Goal: Task Accomplishment & Management: Manage account settings

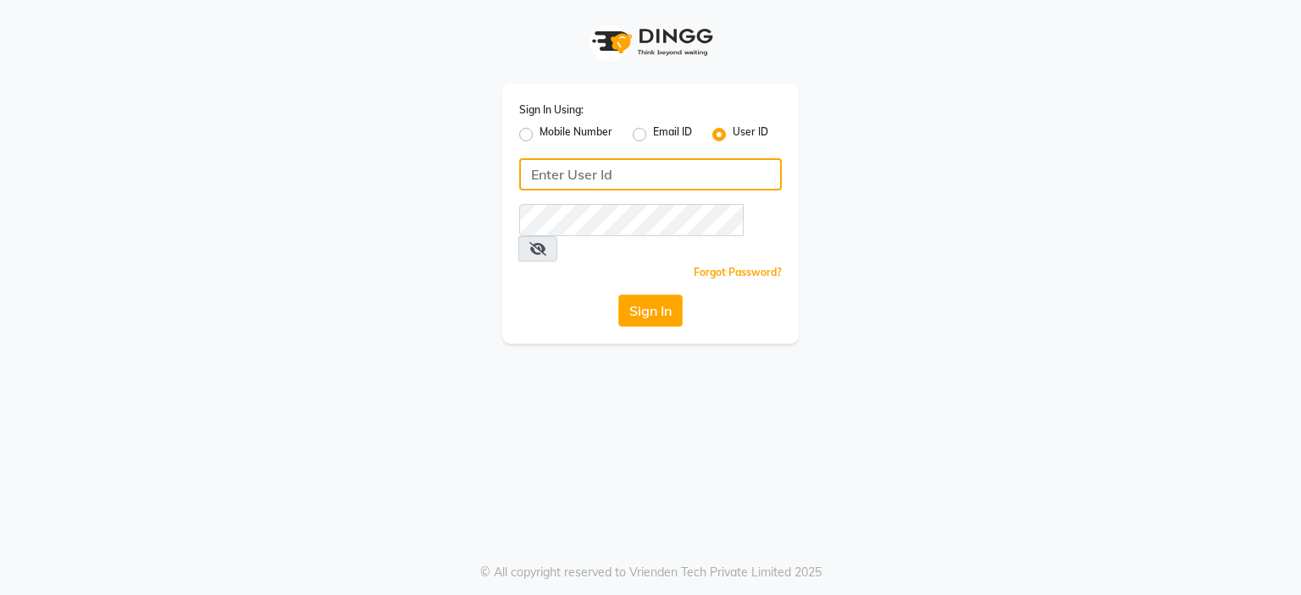
type input "9421833622"
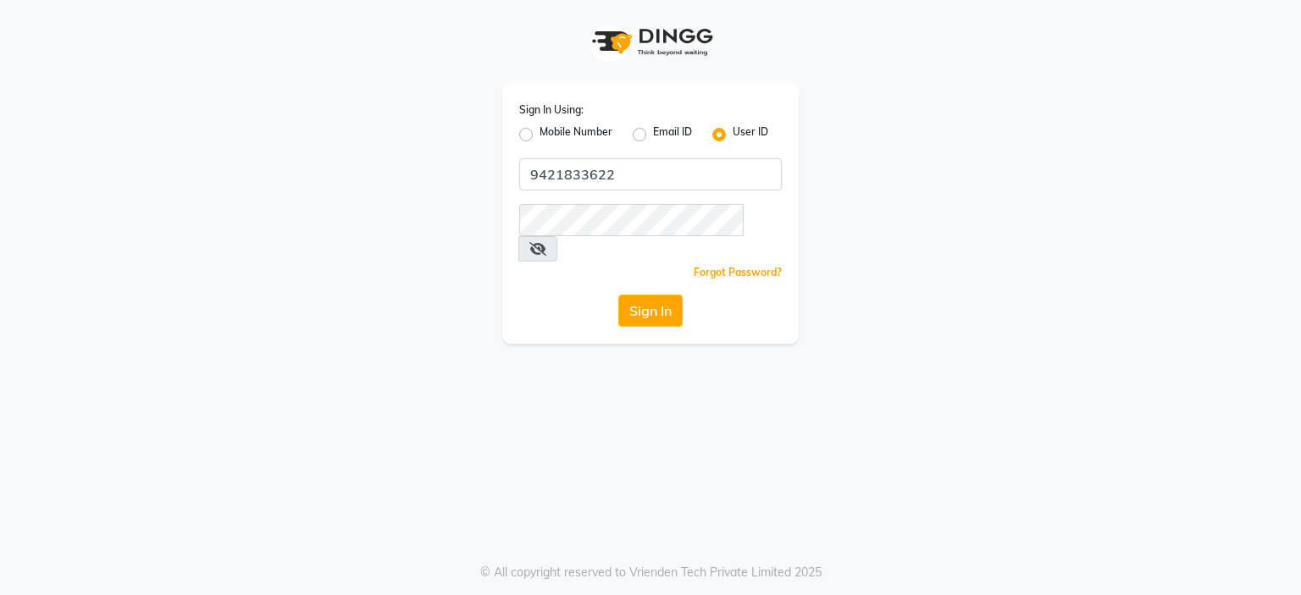
drag, startPoint x: 522, startPoint y: 133, endPoint x: 530, endPoint y: 141, distance: 12.0
click at [539, 134] on label "Mobile Number" at bounding box center [575, 134] width 73 height 20
click at [539, 134] on input "Mobile Number" at bounding box center [544, 129] width 11 height 11
radio input "true"
radio input "false"
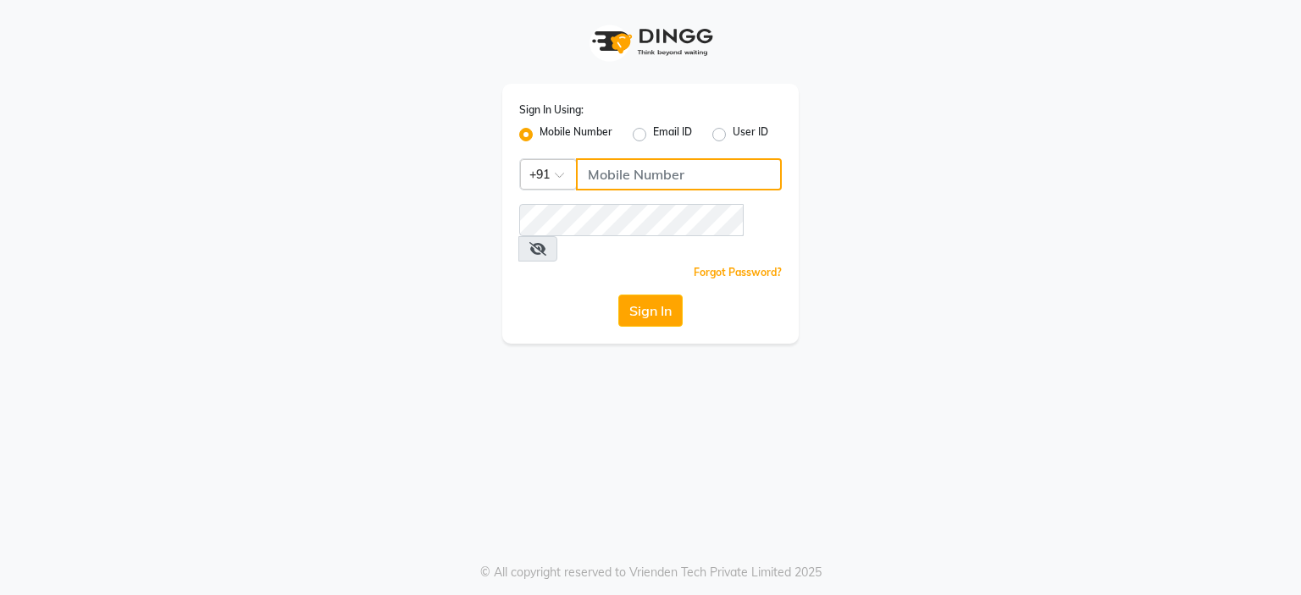
click at [617, 182] on input "Username" at bounding box center [679, 174] width 206 height 32
type input "9421833622"
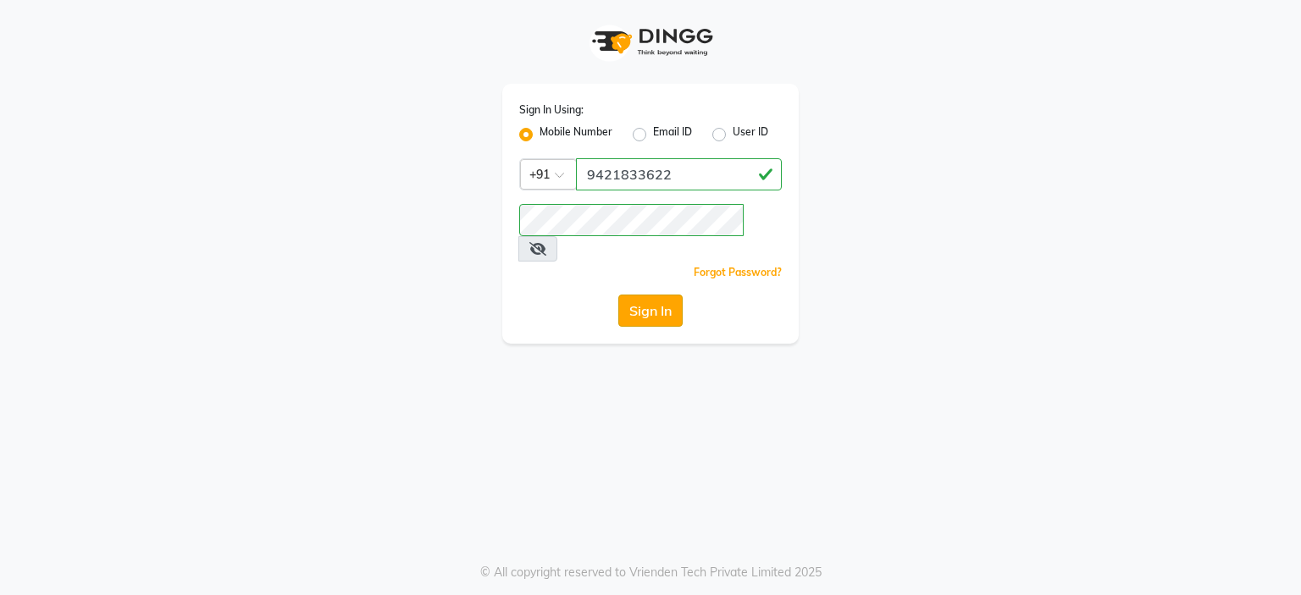
click at [626, 295] on button "Sign In" at bounding box center [650, 311] width 64 height 32
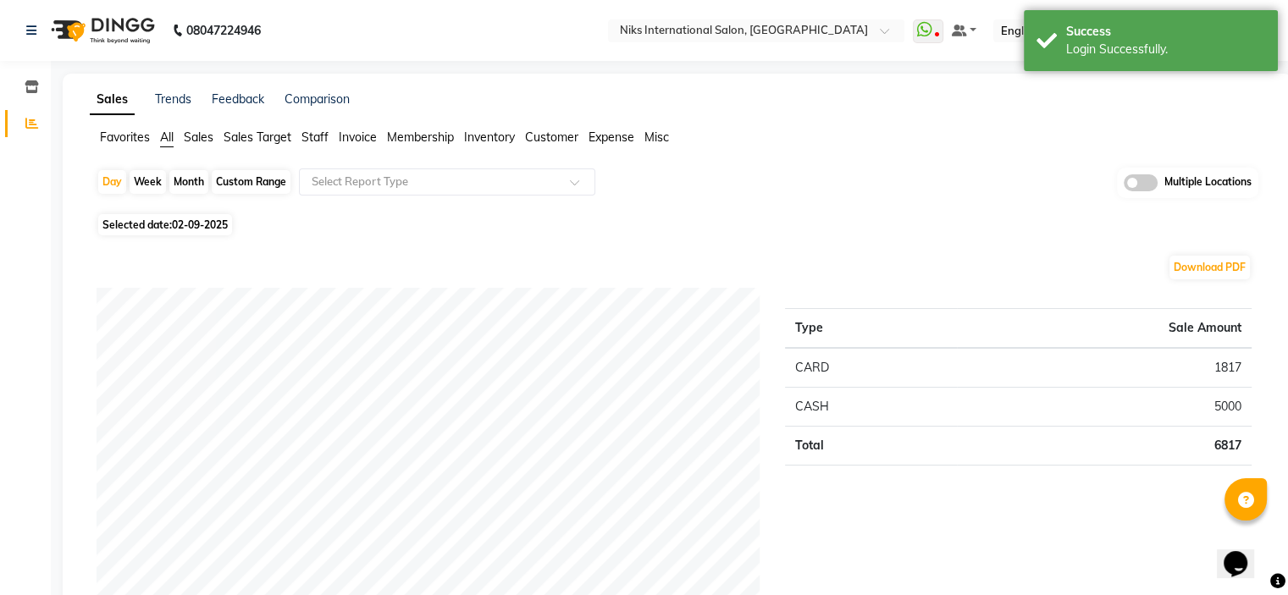
click at [312, 138] on span "Staff" at bounding box center [314, 137] width 27 height 15
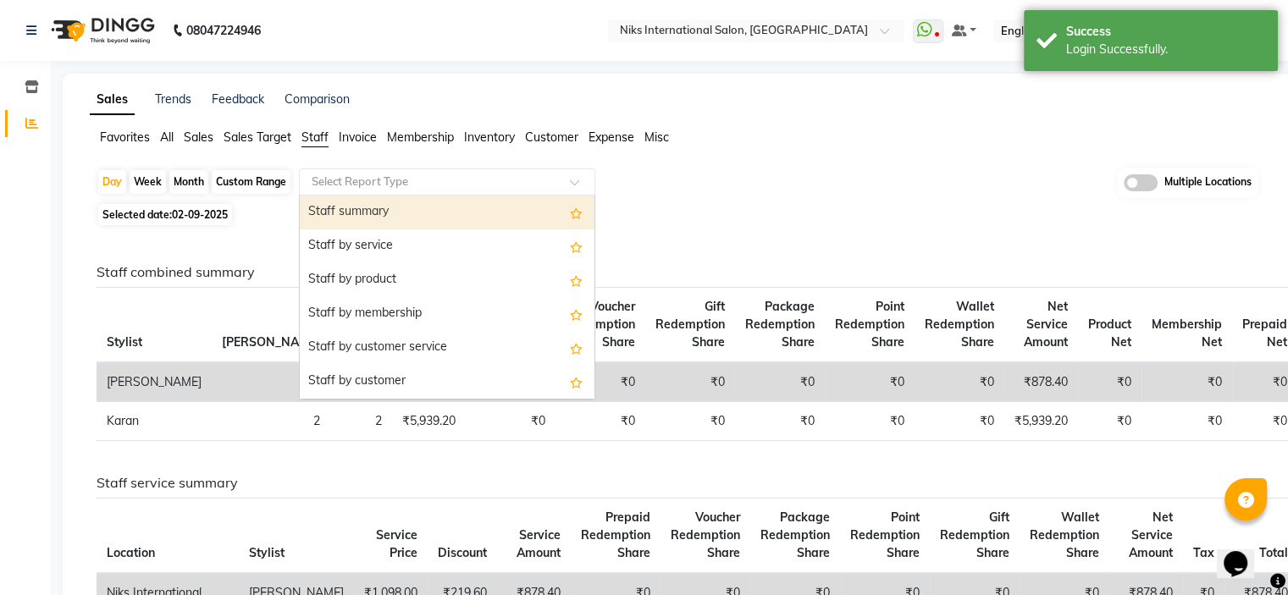
click at [346, 185] on input "text" at bounding box center [430, 182] width 244 height 17
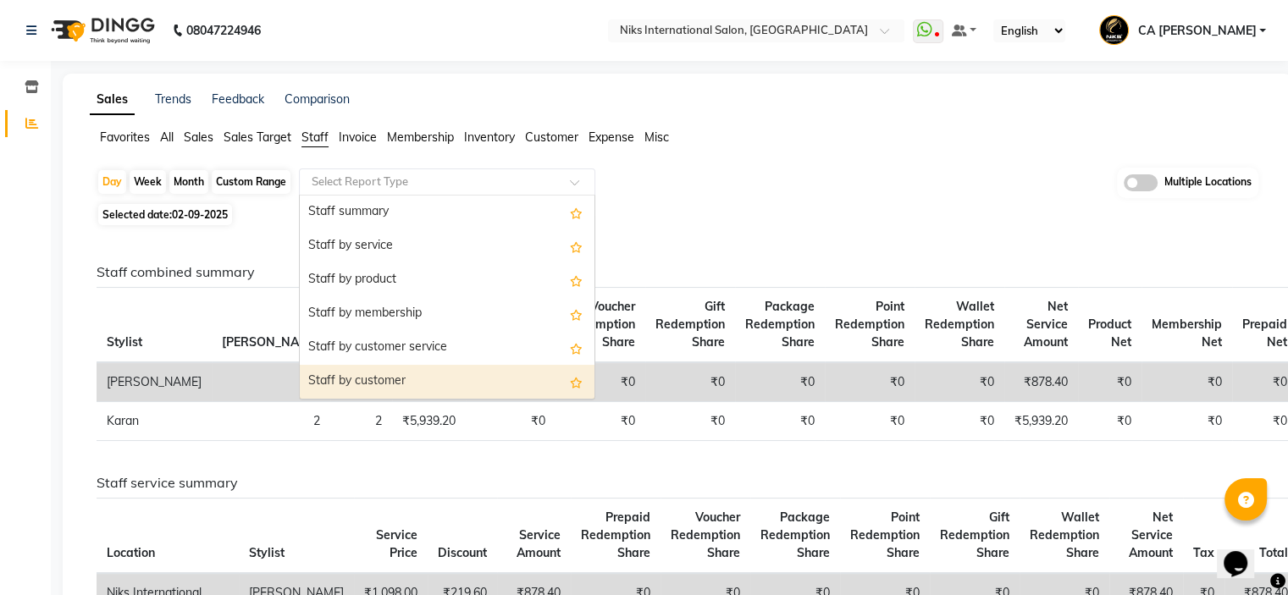
click at [364, 366] on div "Staff by customer" at bounding box center [447, 382] width 295 height 34
select select "full_report"
select select "csv"
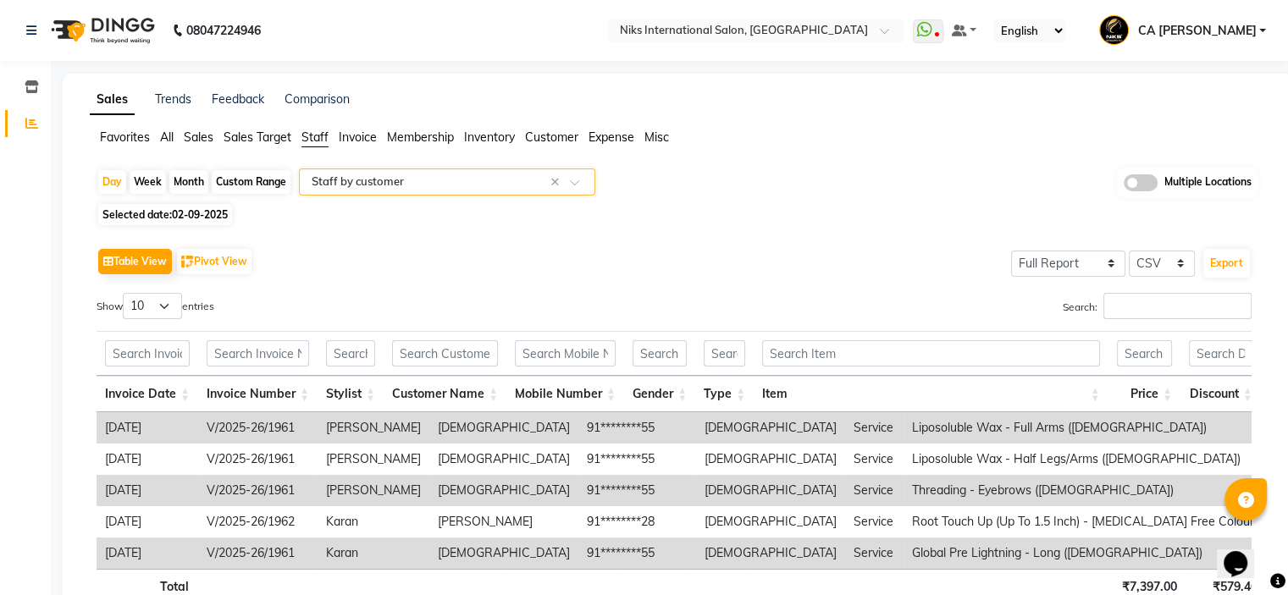
click at [244, 185] on div "Custom Range" at bounding box center [251, 182] width 79 height 24
select select "9"
select select "2025"
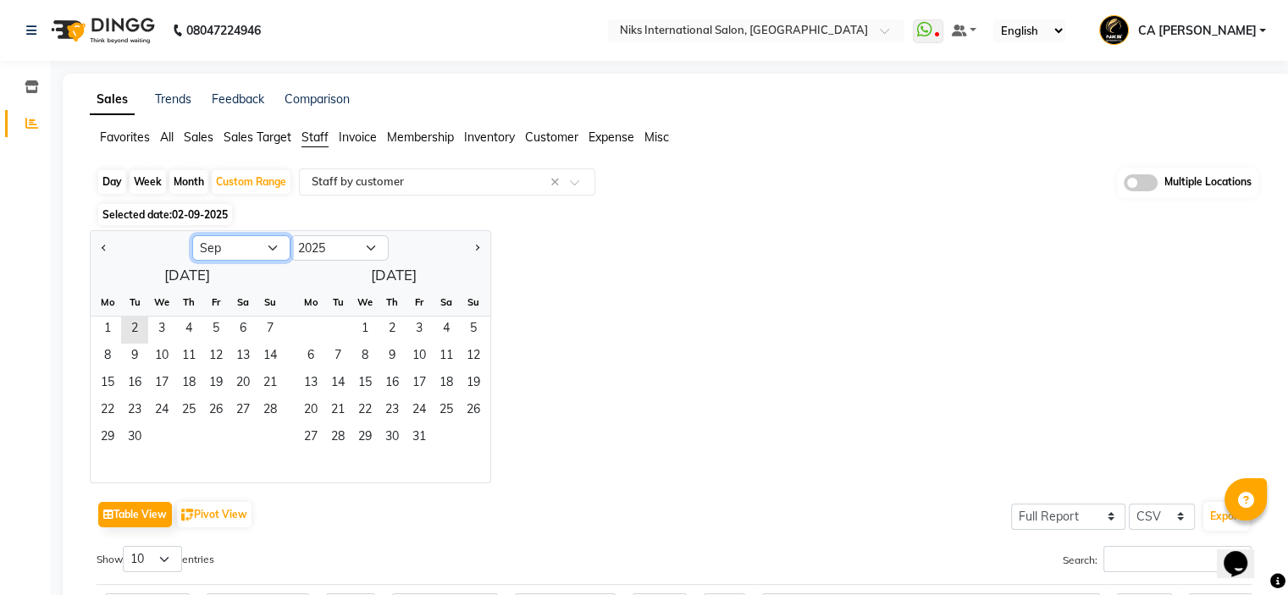
click at [244, 252] on select "Jan Feb Mar Apr May Jun [DATE] Aug Sep Oct Nov Dec" at bounding box center [241, 247] width 98 height 25
click at [222, 273] on div "[DATE] Mo Tu We Th Fr Sa Su 1 2 3 4 5 6 7 8 9 10 11 12 13 14 15 16 17 18 19 20 …" at bounding box center [291, 372] width 400 height 221
click at [229, 244] on select "Jan Feb Mar Apr May Jun [DATE] Aug Sep Oct Nov Dec" at bounding box center [241, 247] width 98 height 25
click at [192, 235] on select "Jan Feb Mar Apr May Jun [DATE] Aug Sep Oct Nov Dec" at bounding box center [241, 247] width 98 height 25
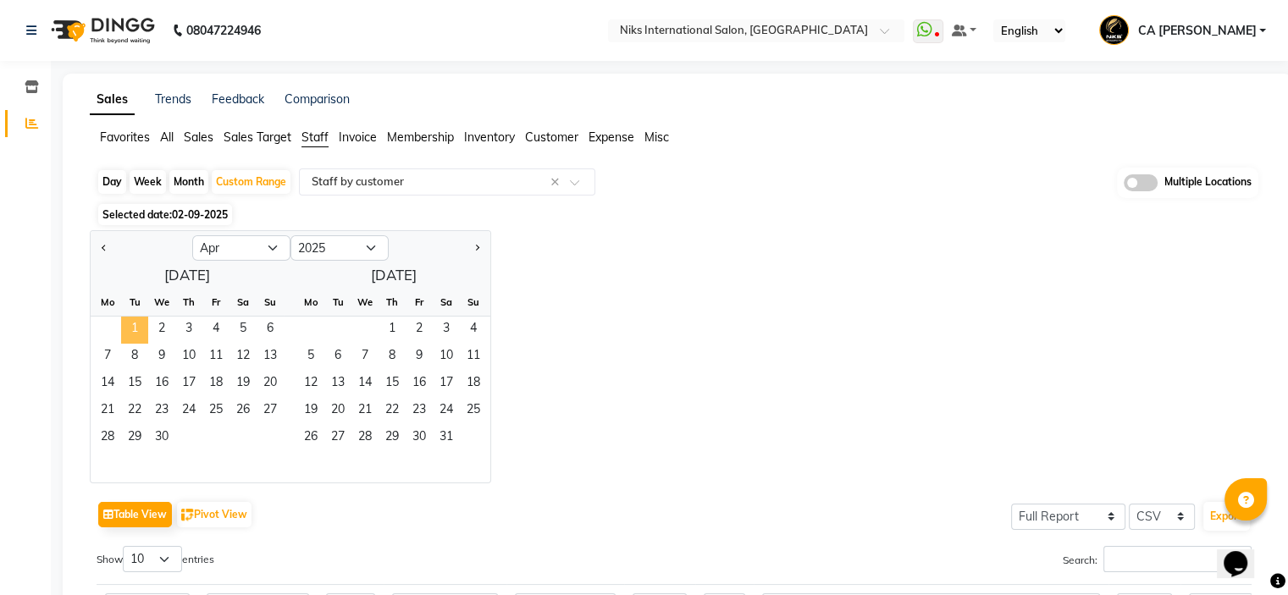
click at [140, 326] on span "1" at bounding box center [134, 330] width 27 height 27
click at [379, 279] on div "[DATE] Mo Tu We Th Fr Sa Su 1 2 3 4 5 6 7 8 9 10 11 12 13 14 15 16 17 18 19 20 …" at bounding box center [291, 372] width 400 height 221
click at [274, 250] on select "Jan Feb Mar Apr May Jun [DATE] Aug Sep Oct Nov Dec" at bounding box center [241, 247] width 98 height 25
select select "9"
click at [192, 235] on select "Jan Feb Mar Apr May Jun [DATE] Aug Sep Oct Nov Dec" at bounding box center [241, 247] width 98 height 25
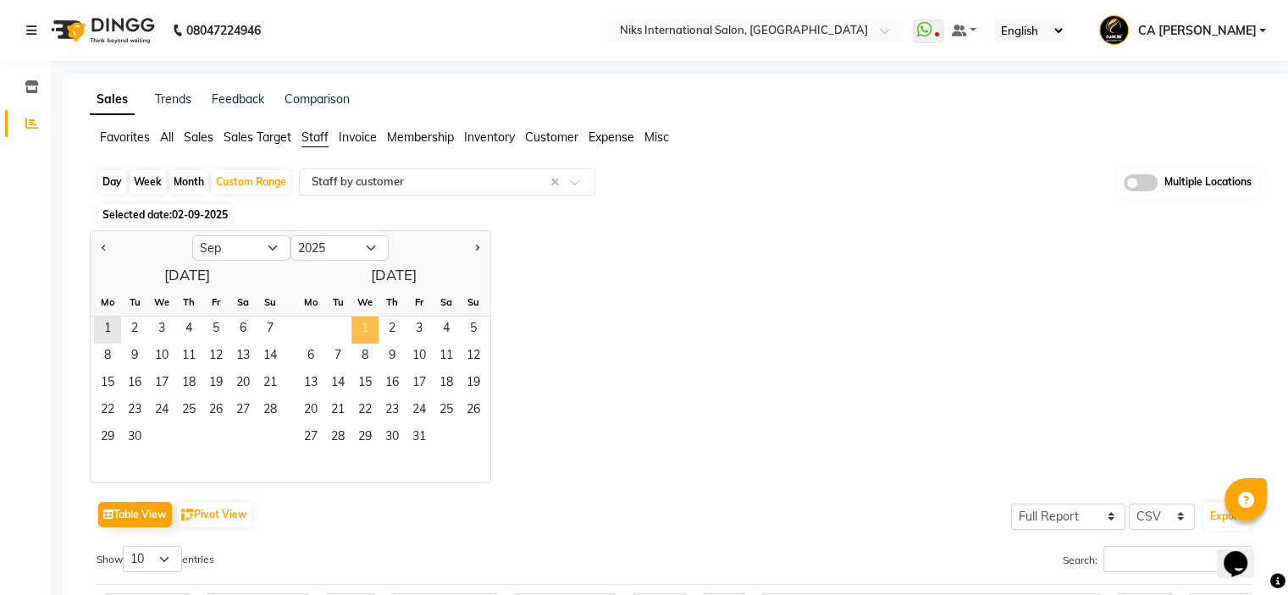
click at [366, 329] on span "1" at bounding box center [364, 330] width 27 height 27
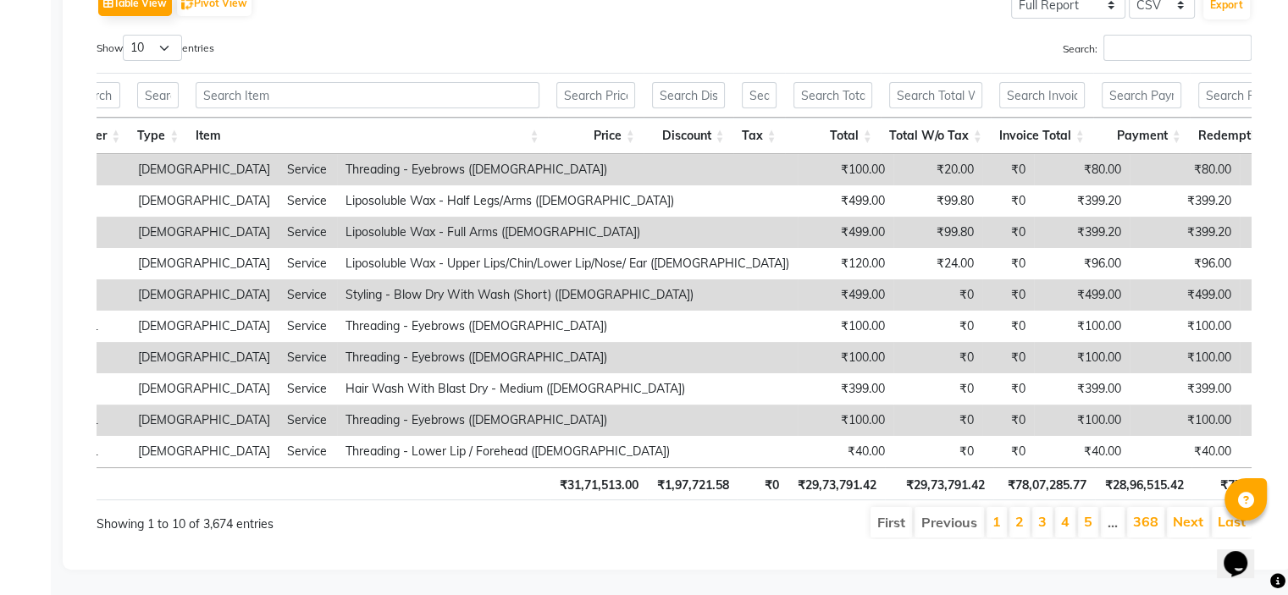
scroll to position [0, 572]
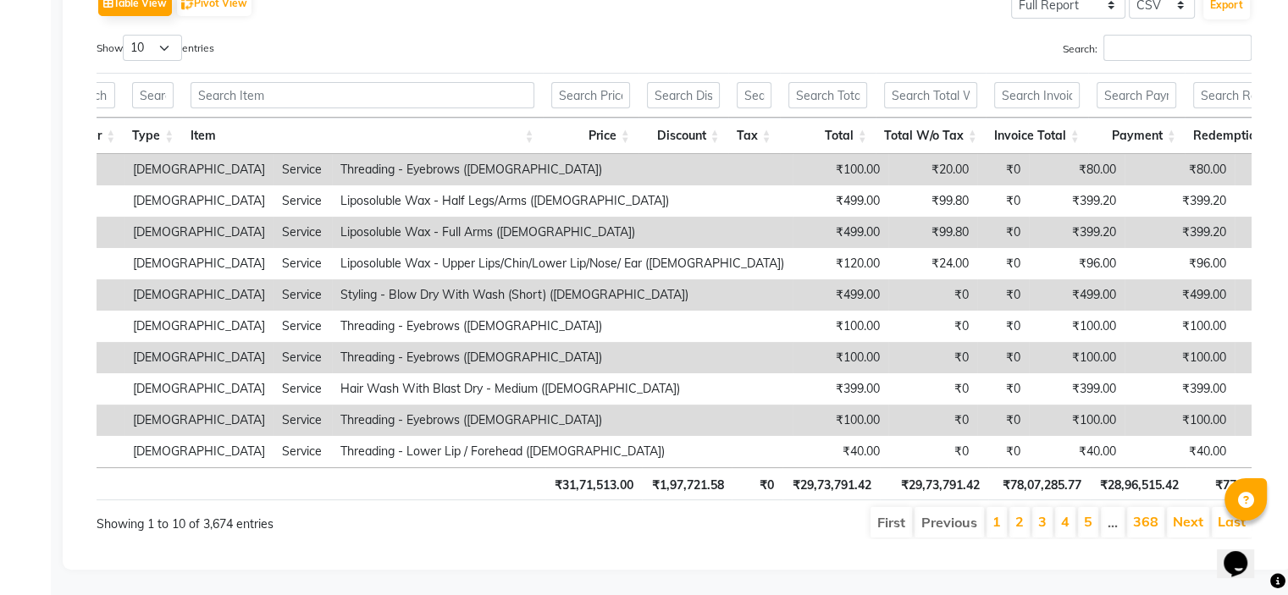
click at [1043, 474] on th "₹78,07,285.77" at bounding box center [1039, 483] width 102 height 33
click at [1043, 475] on th "₹78,07,285.77" at bounding box center [1039, 483] width 102 height 33
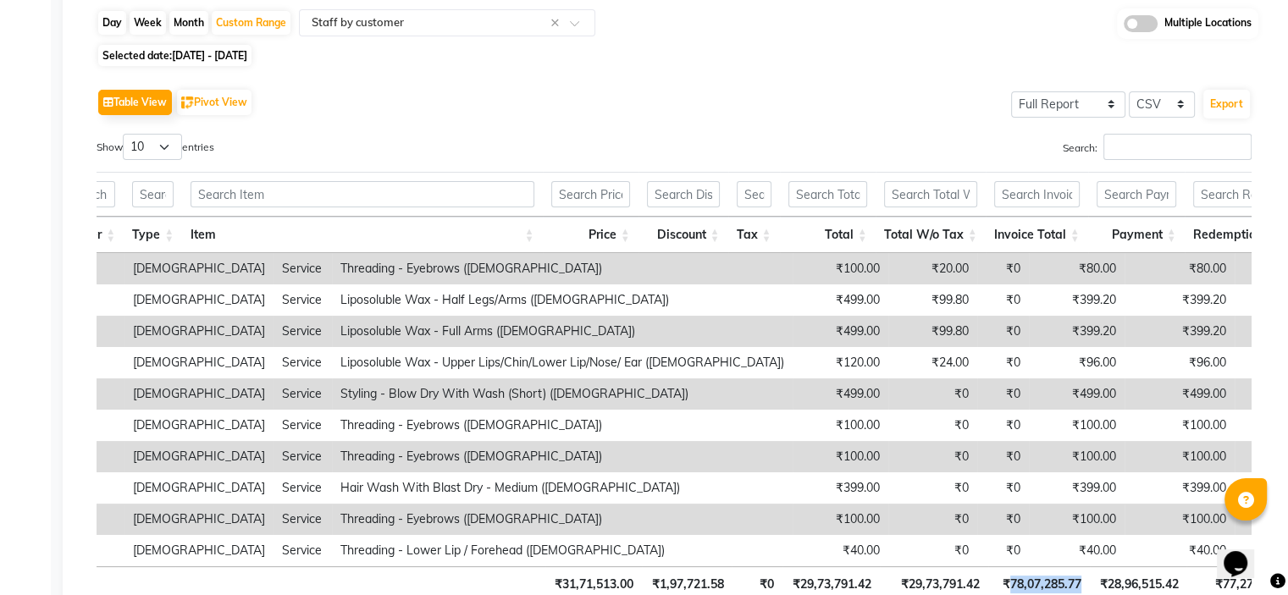
scroll to position [0, 0]
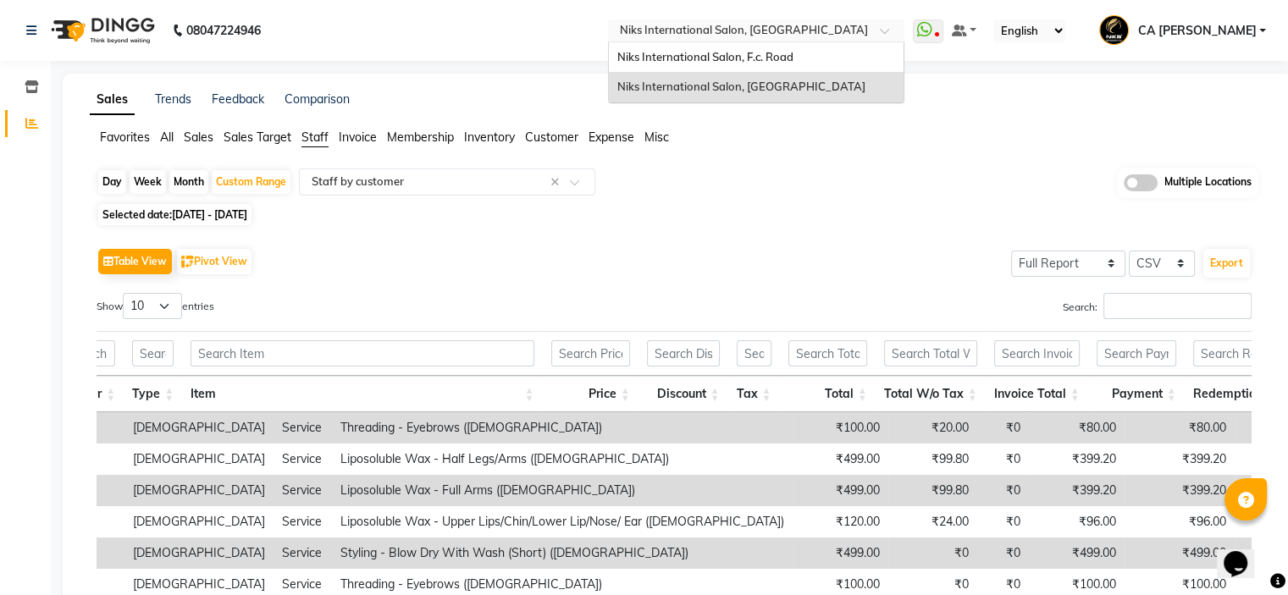
click at [821, 29] on input "text" at bounding box center [740, 32] width 246 height 17
click at [794, 63] on span "Niks International Salon, F.c. Road" at bounding box center [705, 57] width 176 height 14
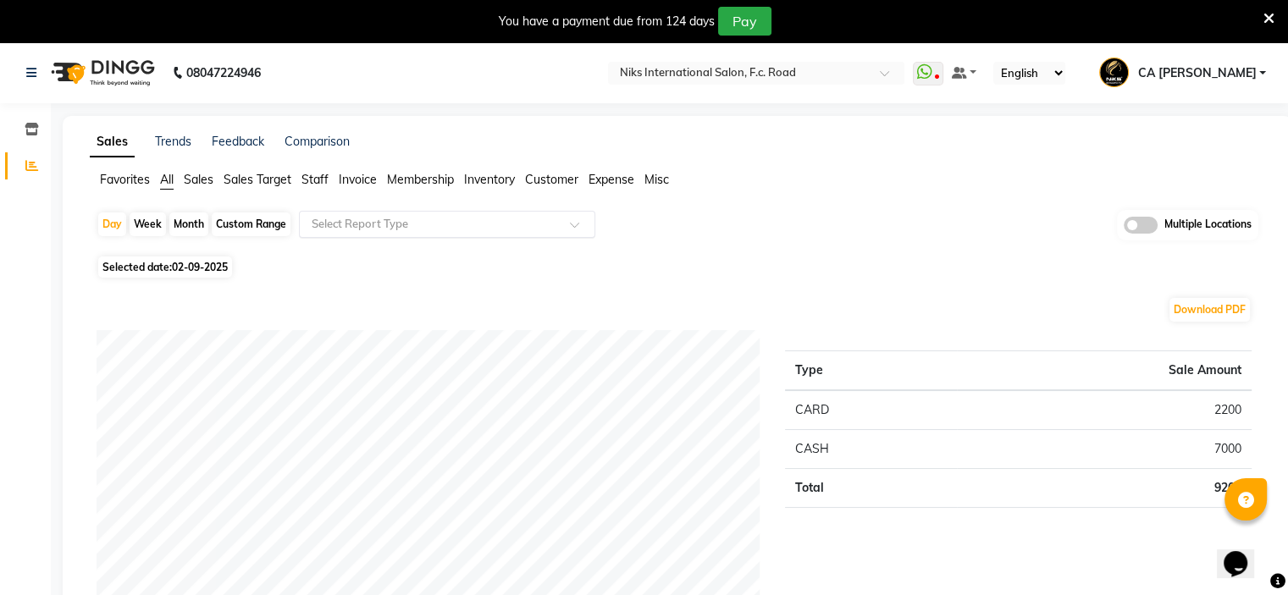
click at [400, 230] on input "text" at bounding box center [430, 224] width 244 height 17
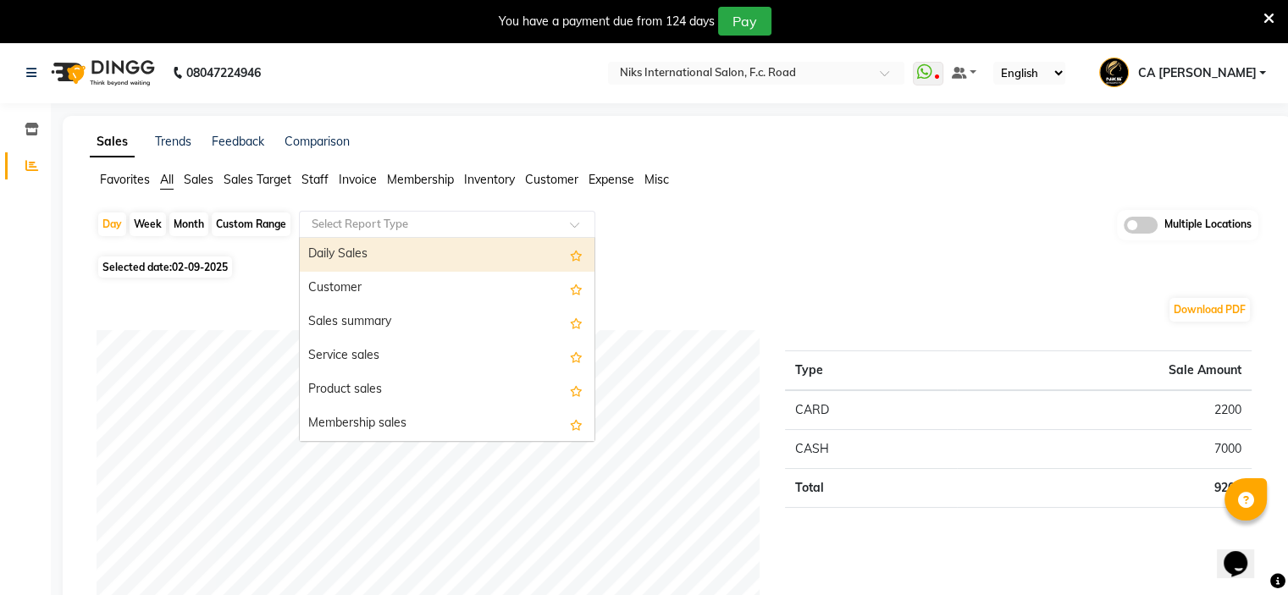
click at [318, 182] on span "Staff" at bounding box center [314, 179] width 27 height 15
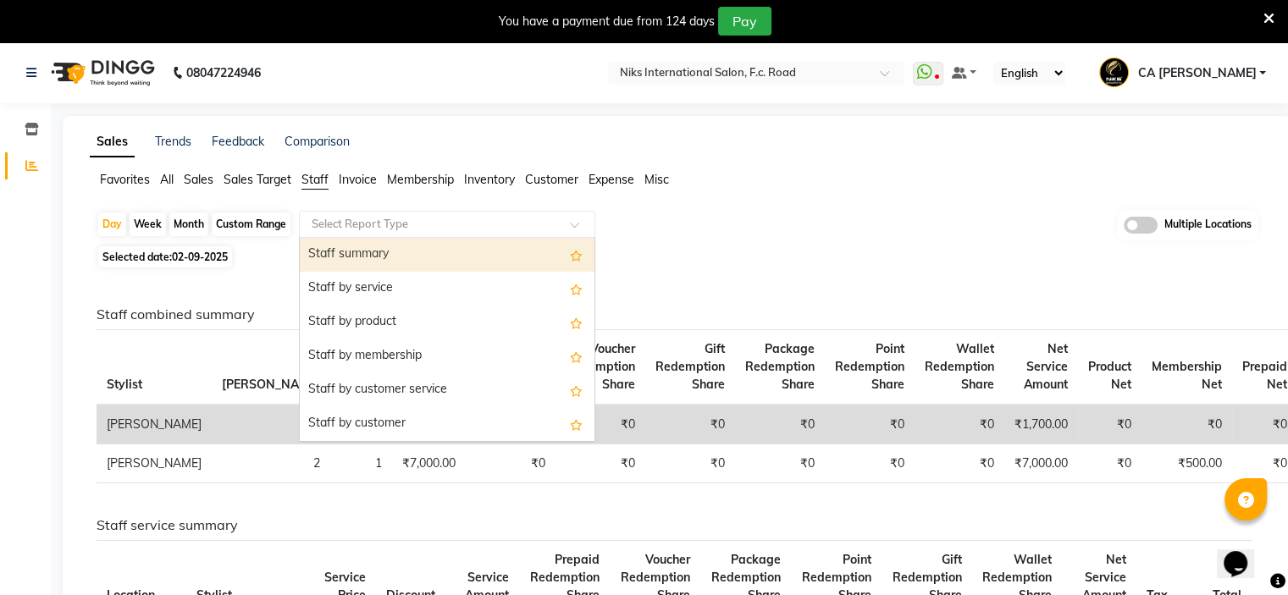
click at [380, 218] on input "text" at bounding box center [430, 224] width 244 height 17
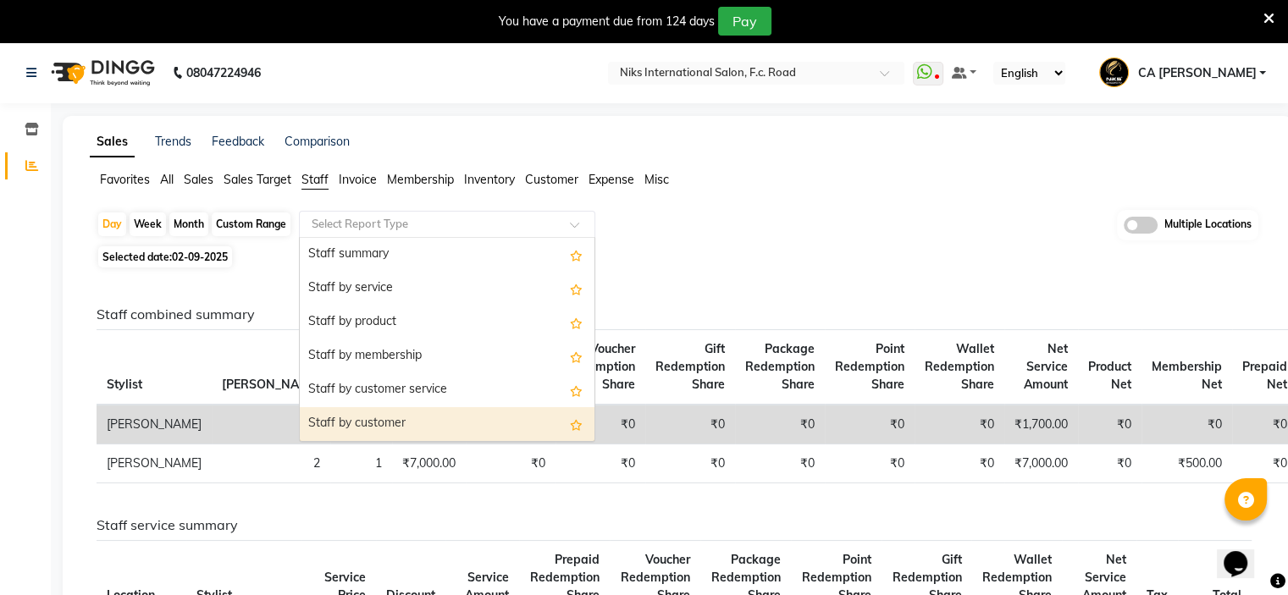
click at [363, 423] on div "Staff by customer" at bounding box center [447, 424] width 295 height 34
select select "full_report"
select select "csv"
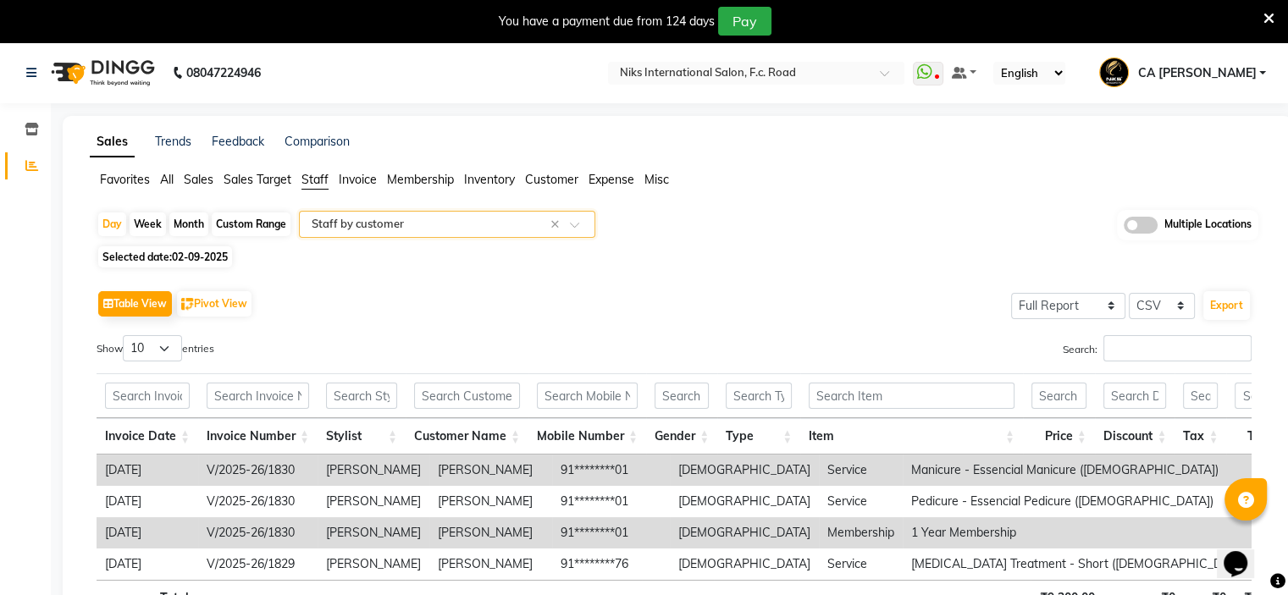
click at [257, 222] on div "Custom Range" at bounding box center [251, 225] width 79 height 24
select select "9"
select select "2025"
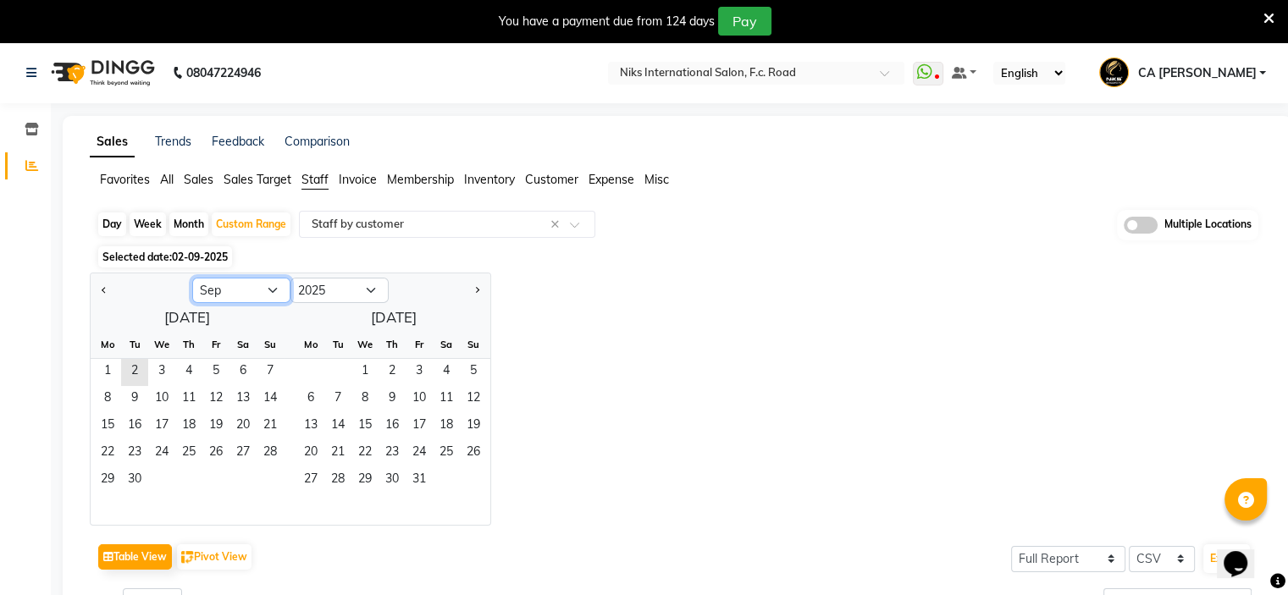
click at [234, 294] on select "Jan Feb Mar Apr May Jun [DATE] Aug Sep Oct Nov Dec" at bounding box center [241, 290] width 98 height 25
click at [192, 278] on select "Jan Feb Mar Apr May Jun [DATE] Aug Sep Oct Nov Dec" at bounding box center [241, 290] width 98 height 25
click at [137, 368] on span "1" at bounding box center [134, 372] width 27 height 27
click at [257, 287] on select "Jan Feb Mar Apr May Jun [DATE] Aug Sep Oct Nov Dec" at bounding box center [241, 290] width 98 height 25
select select "9"
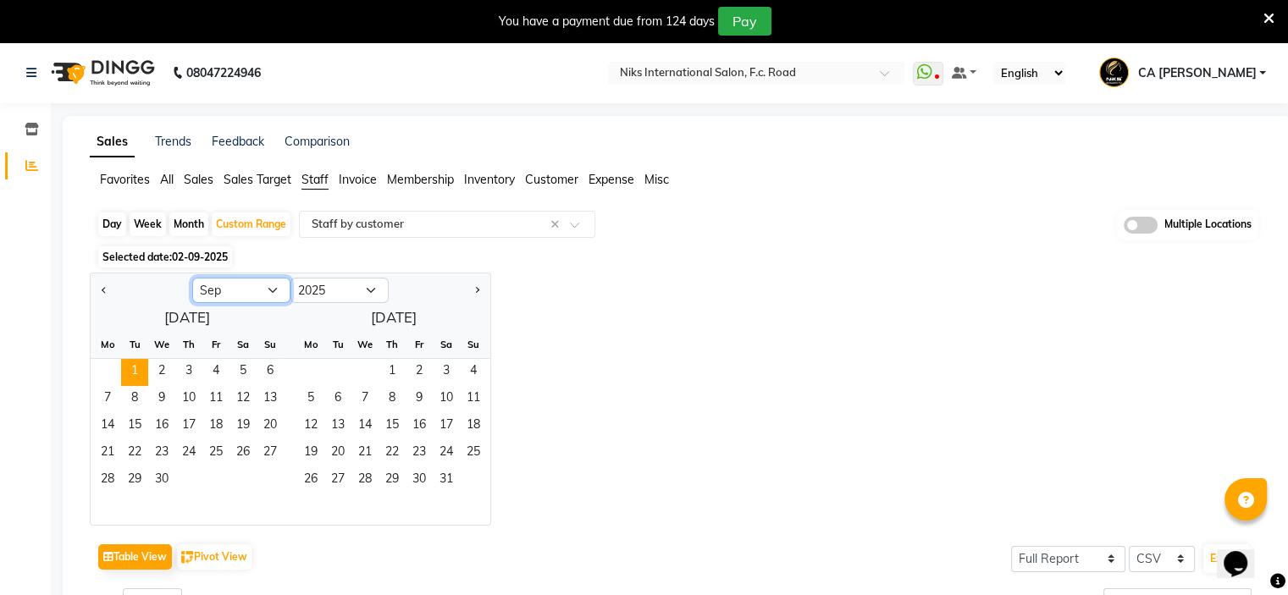
click at [192, 278] on select "Jan Feb Mar Apr May Jun [DATE] Aug Sep Oct Nov Dec" at bounding box center [241, 290] width 98 height 25
click at [108, 371] on span "1" at bounding box center [107, 372] width 27 height 27
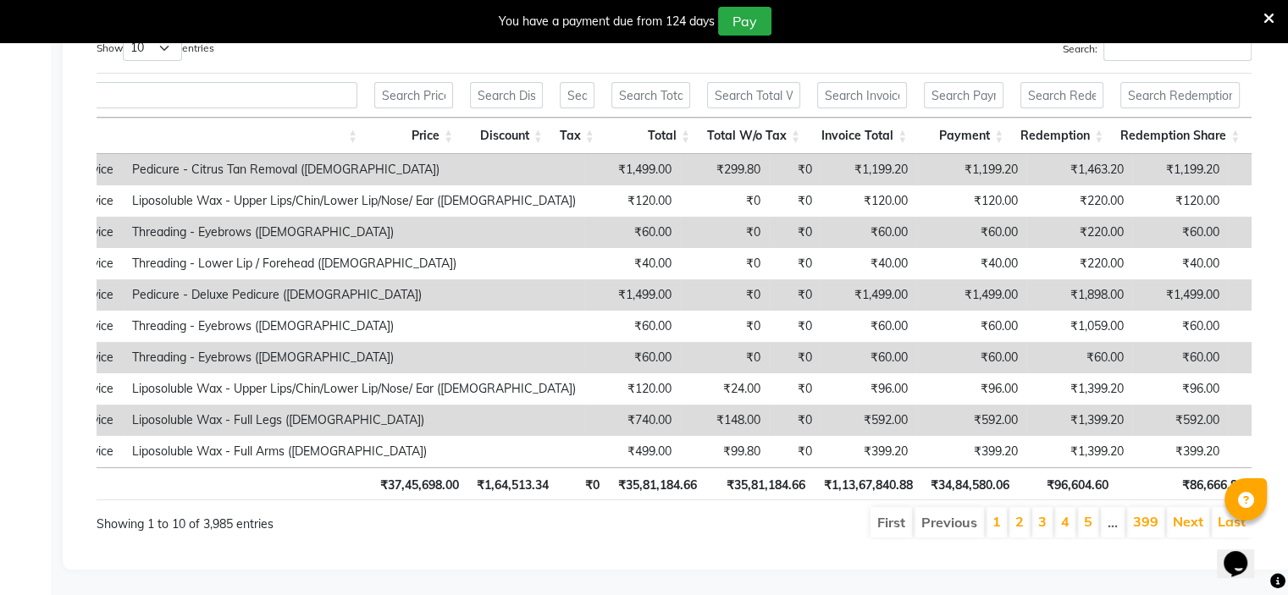
scroll to position [0, 762]
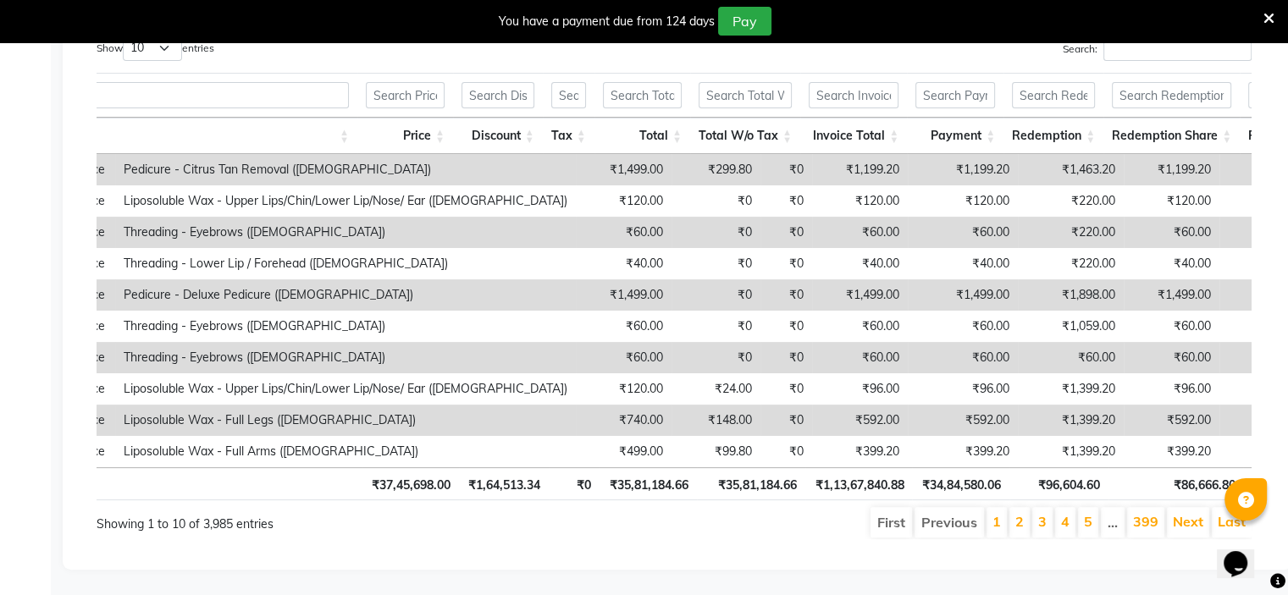
click at [849, 473] on th "₹1,13,67,840.88" at bounding box center [858, 483] width 107 height 33
click at [847, 473] on th "₹1,13,67,840.88" at bounding box center [858, 483] width 107 height 33
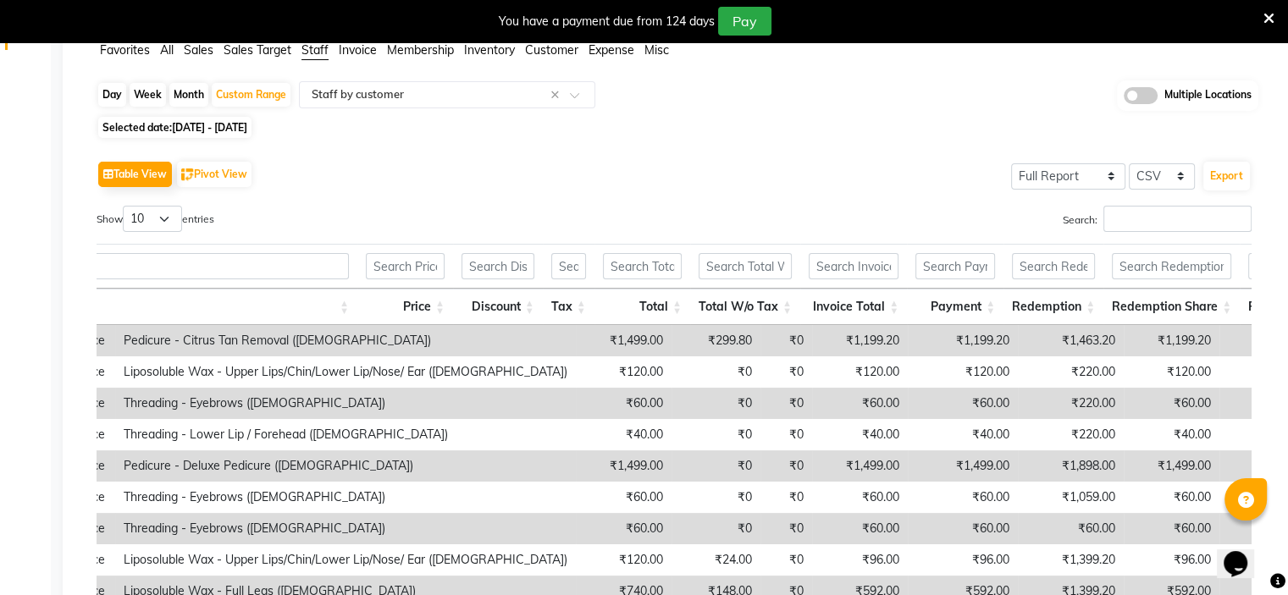
scroll to position [0, 0]
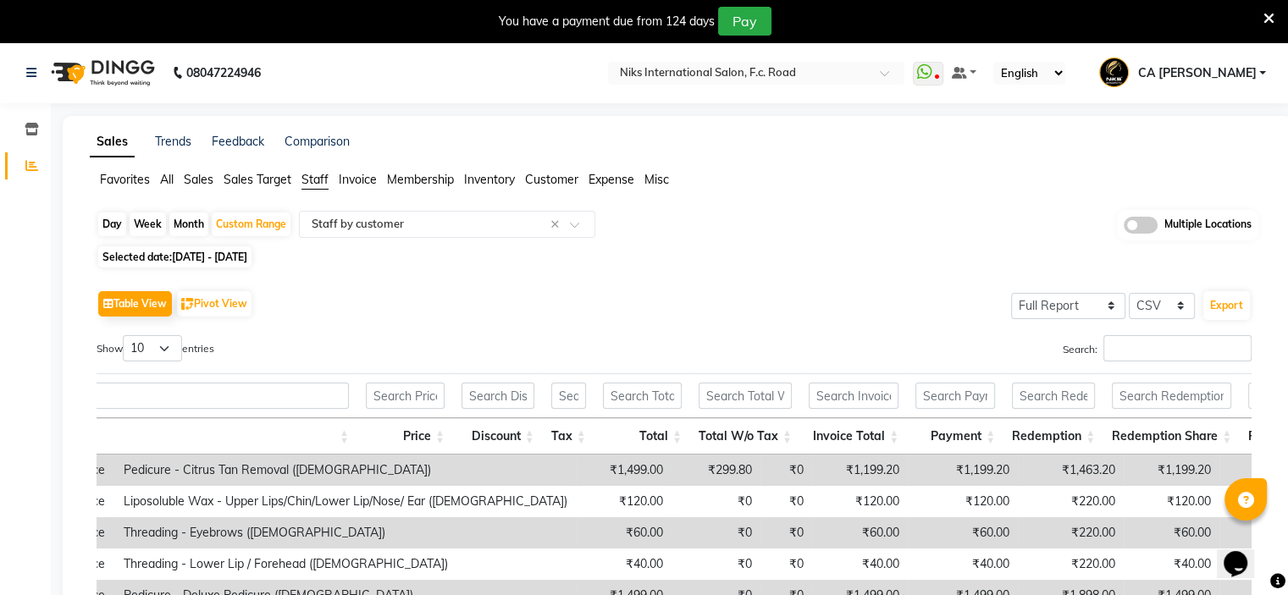
click at [849, 428] on th "Invoice Total" at bounding box center [853, 436] width 107 height 36
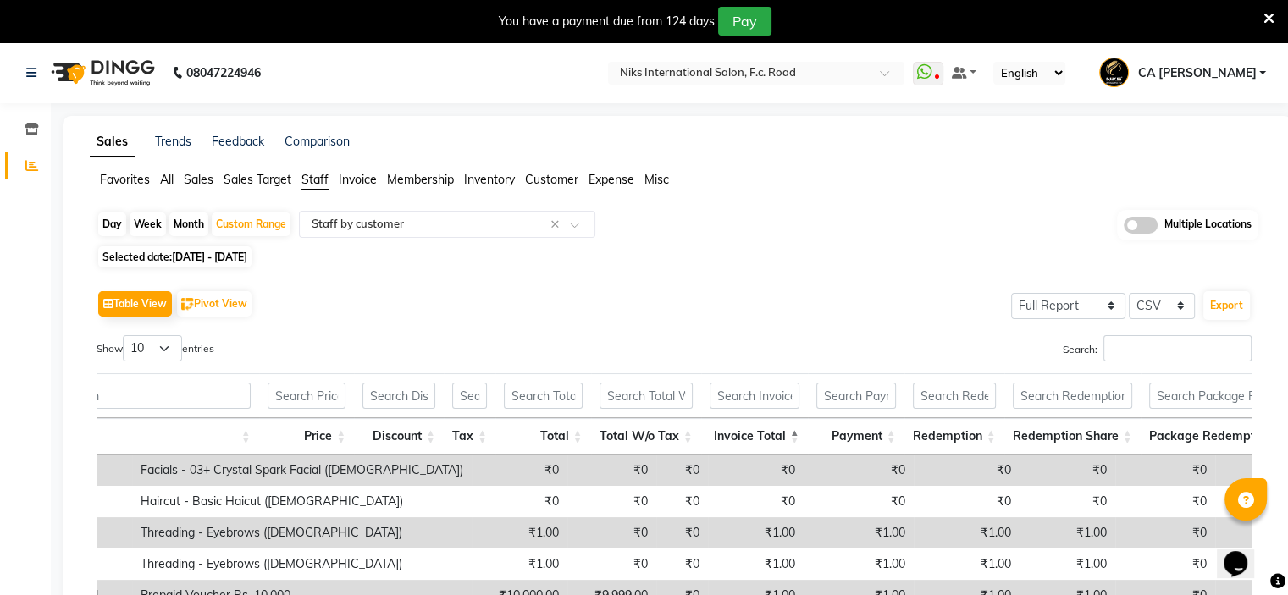
click at [849, 428] on th "Payment" at bounding box center [856, 436] width 97 height 36
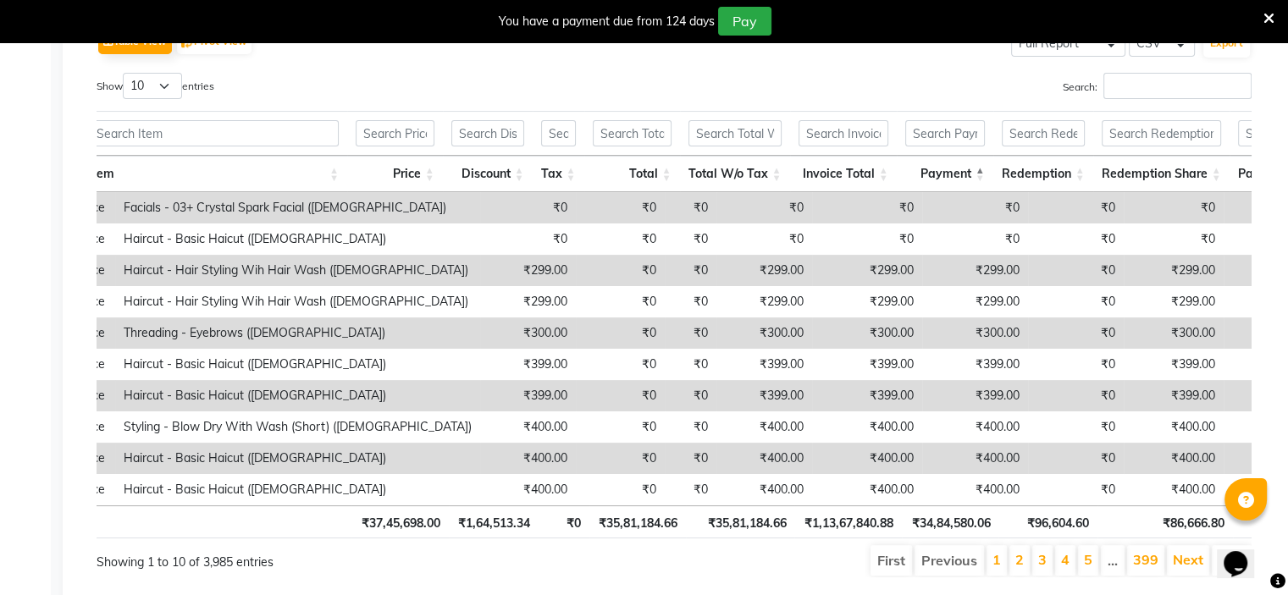
scroll to position [324, 0]
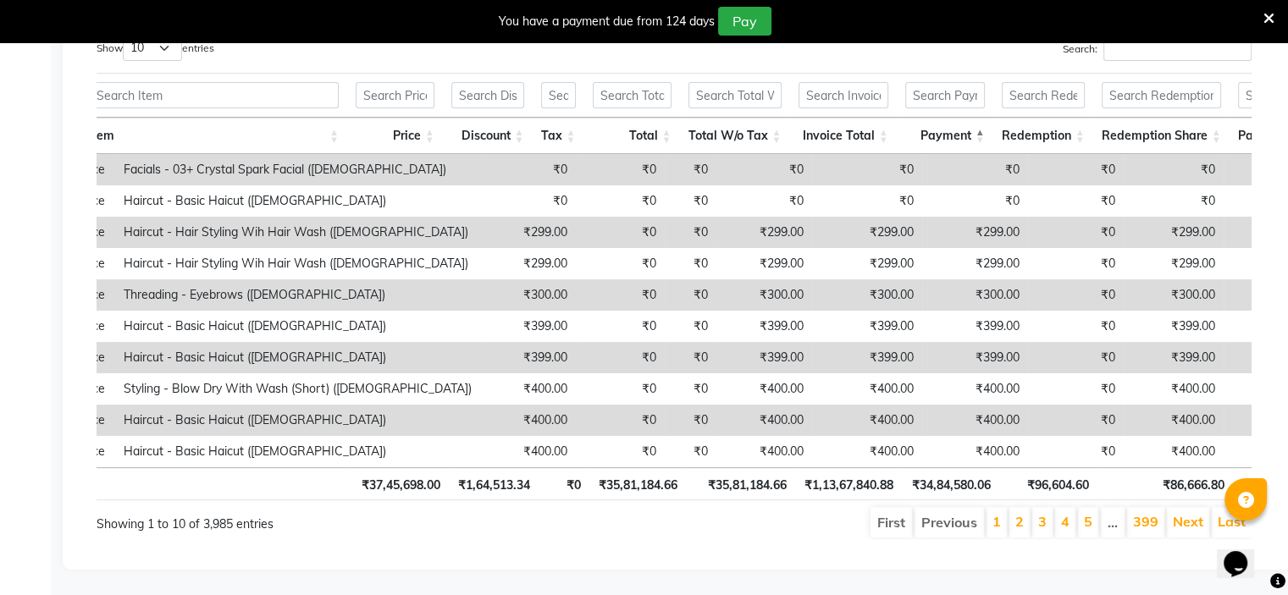
click at [774, 470] on th "₹35,81,184.66" at bounding box center [740, 483] width 108 height 33
click at [772, 469] on th "₹35,81,184.66" at bounding box center [740, 483] width 108 height 33
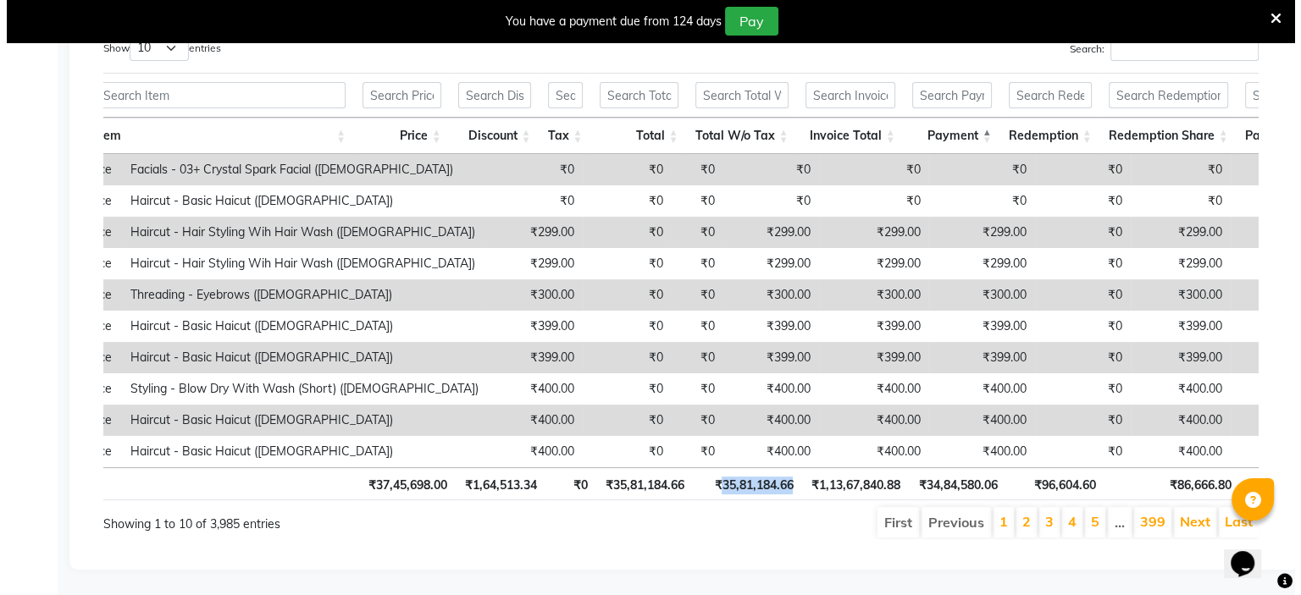
scroll to position [0, 0]
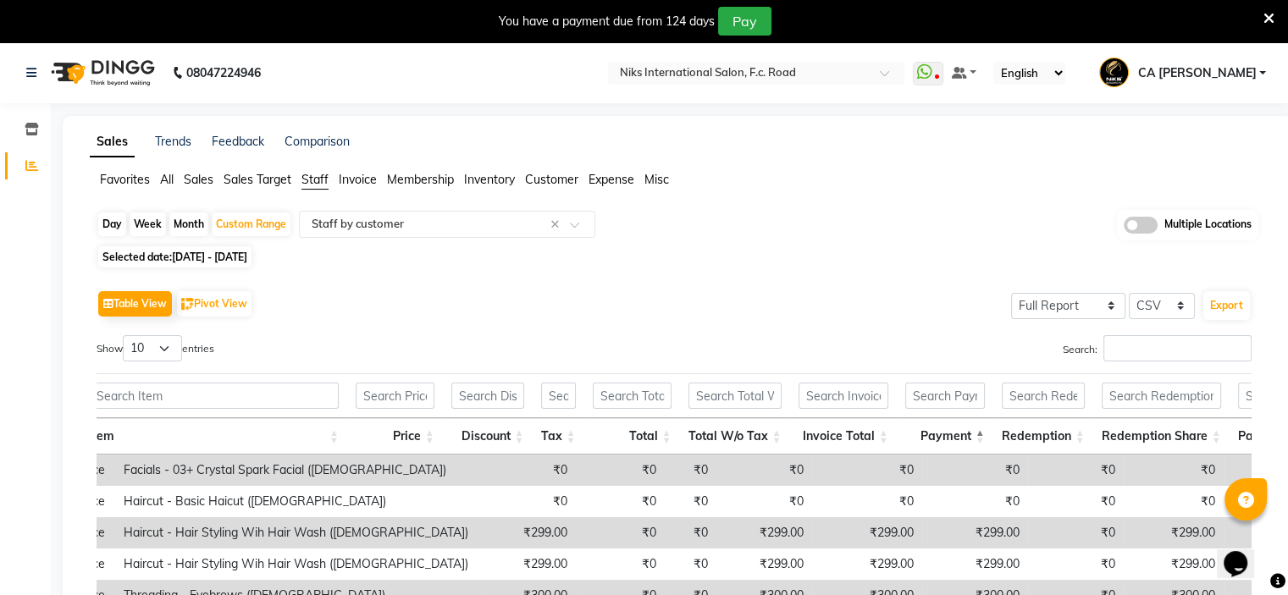
click at [1262, 14] on div "You have a payment due from 124 days Pay" at bounding box center [635, 21] width 1257 height 29
click at [1267, 14] on icon at bounding box center [1269, 18] width 11 height 15
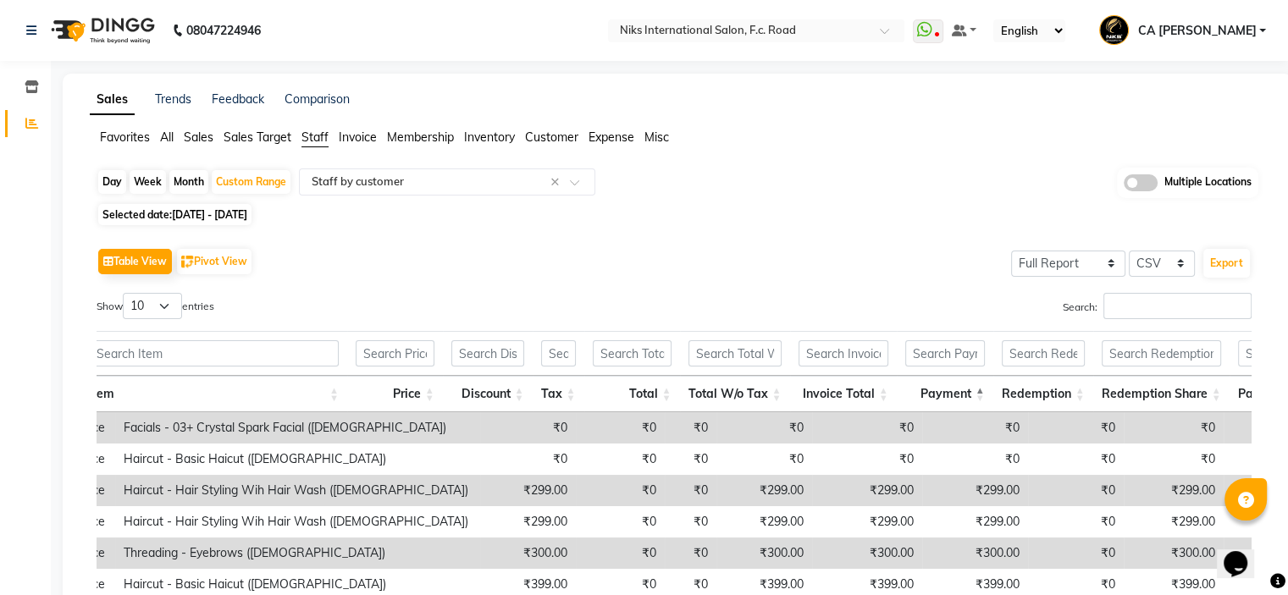
click at [1236, 28] on span "CA [PERSON_NAME]" at bounding box center [1196, 31] width 119 height 18
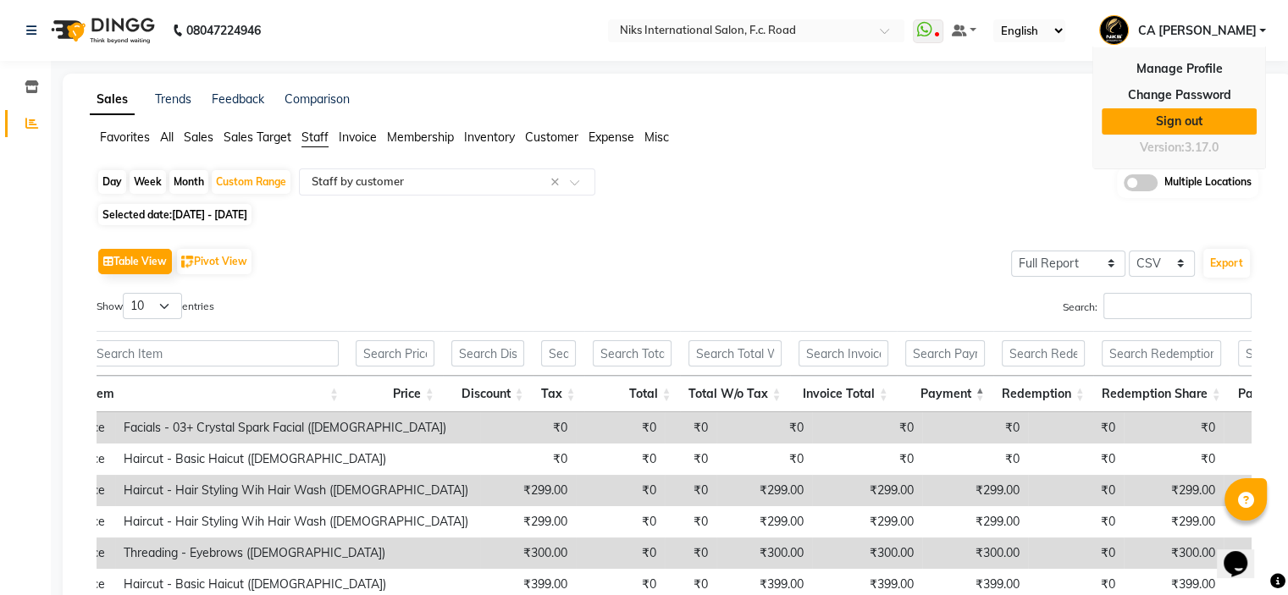
click at [1192, 124] on link "Sign out" at bounding box center [1179, 121] width 155 height 26
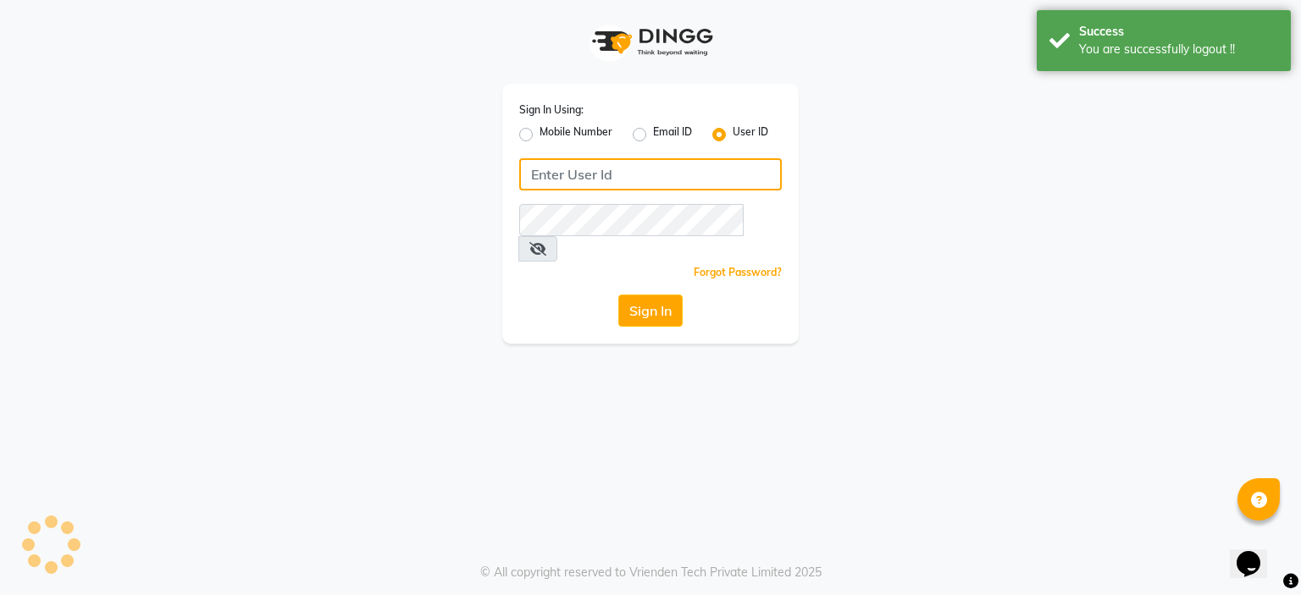
type input "9421833622"
